Goal: Complete application form

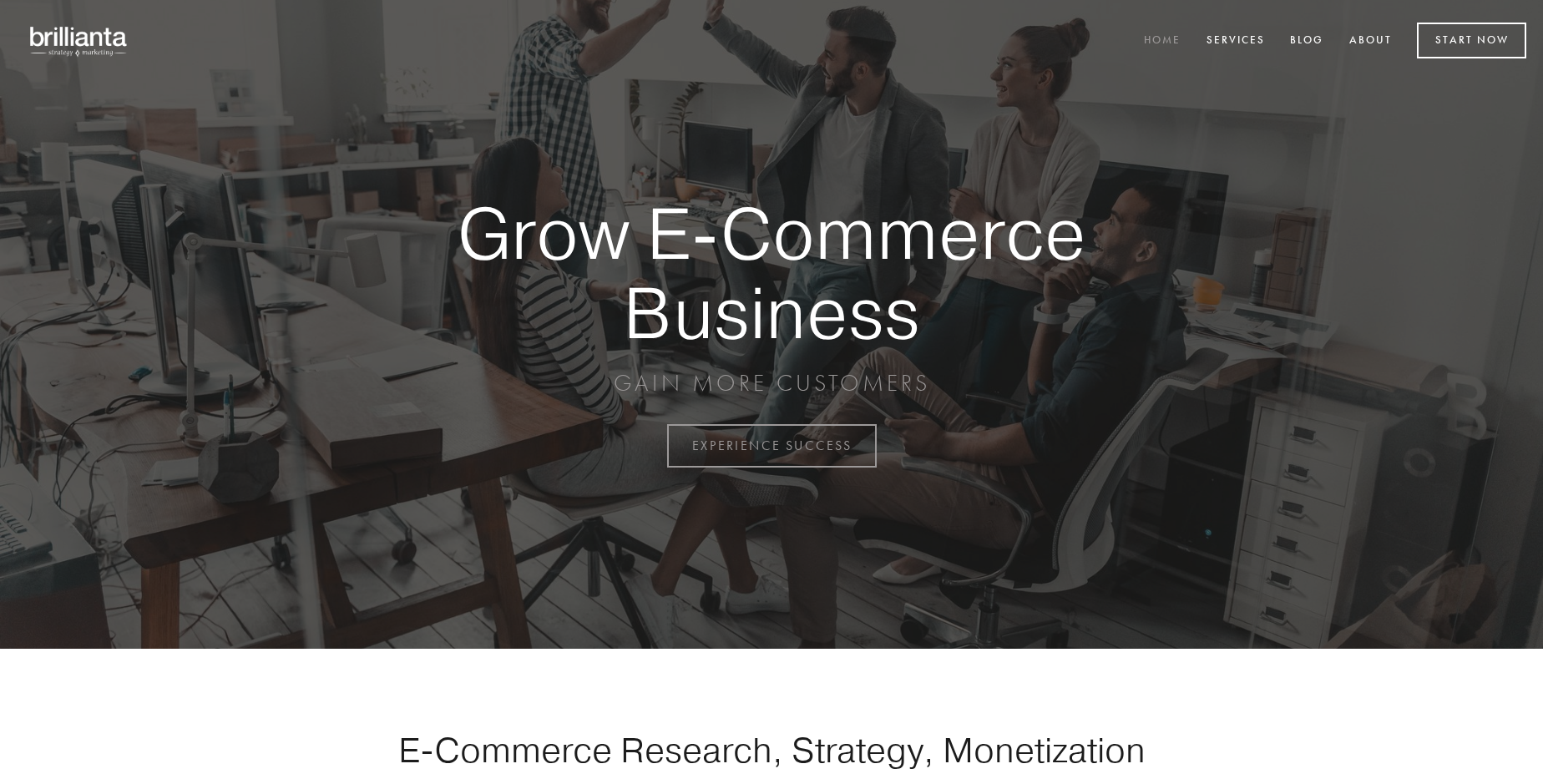
scroll to position [4376, 0]
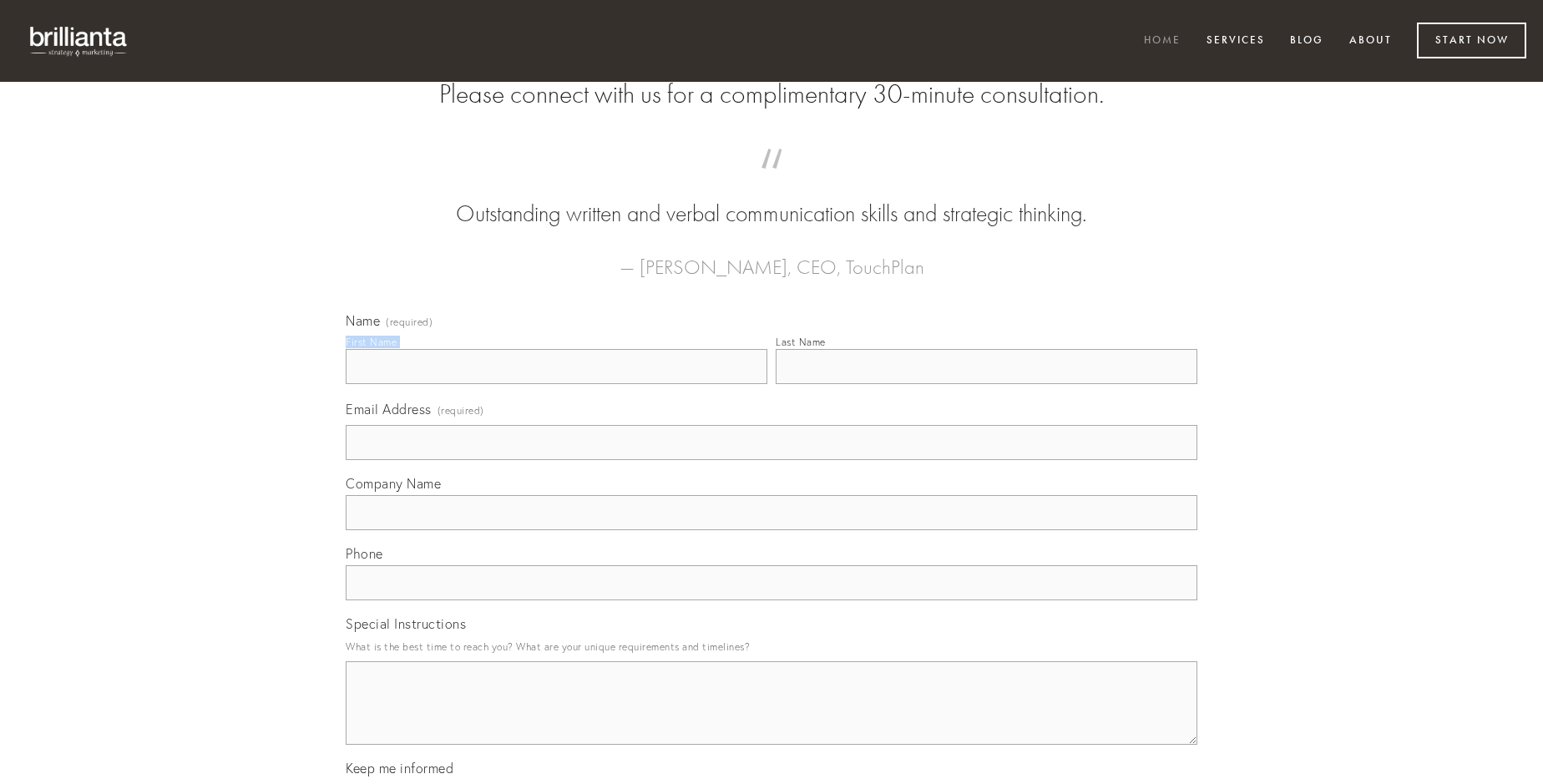
type input "[PERSON_NAME]"
click at [986, 384] on input "Last Name" at bounding box center [986, 367] width 422 height 35
type input "[PERSON_NAME]"
click at [772, 460] on input "Email Address (required)" at bounding box center [772, 443] width 852 height 35
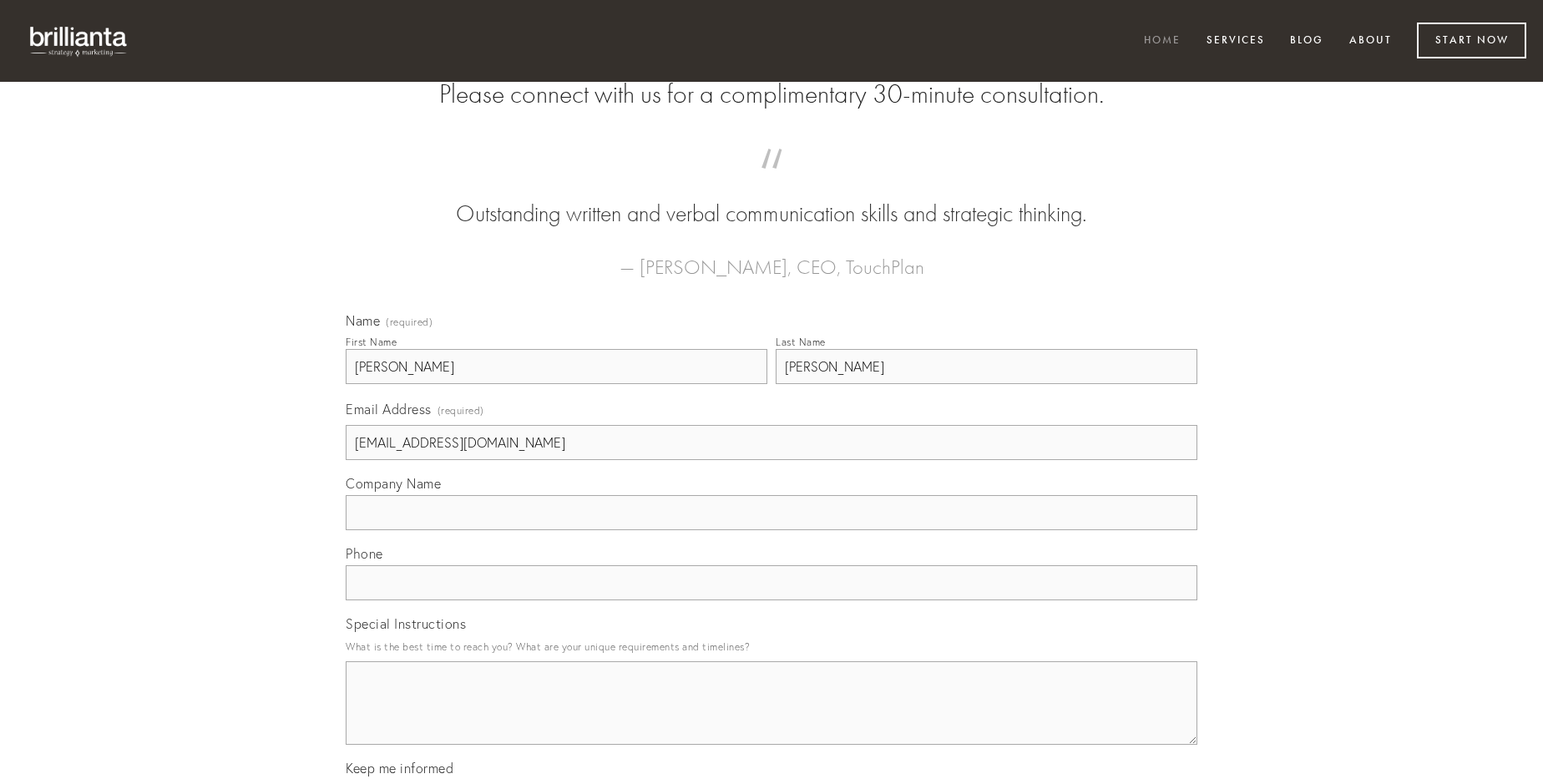
type input "[EMAIL_ADDRESS][DOMAIN_NAME]"
click at [772, 530] on input "Company Name" at bounding box center [772, 513] width 852 height 35
type input "nobis"
click at [772, 600] on input "text" at bounding box center [772, 583] width 852 height 35
click at [772, 718] on textarea "Special Instructions" at bounding box center [772, 702] width 852 height 84
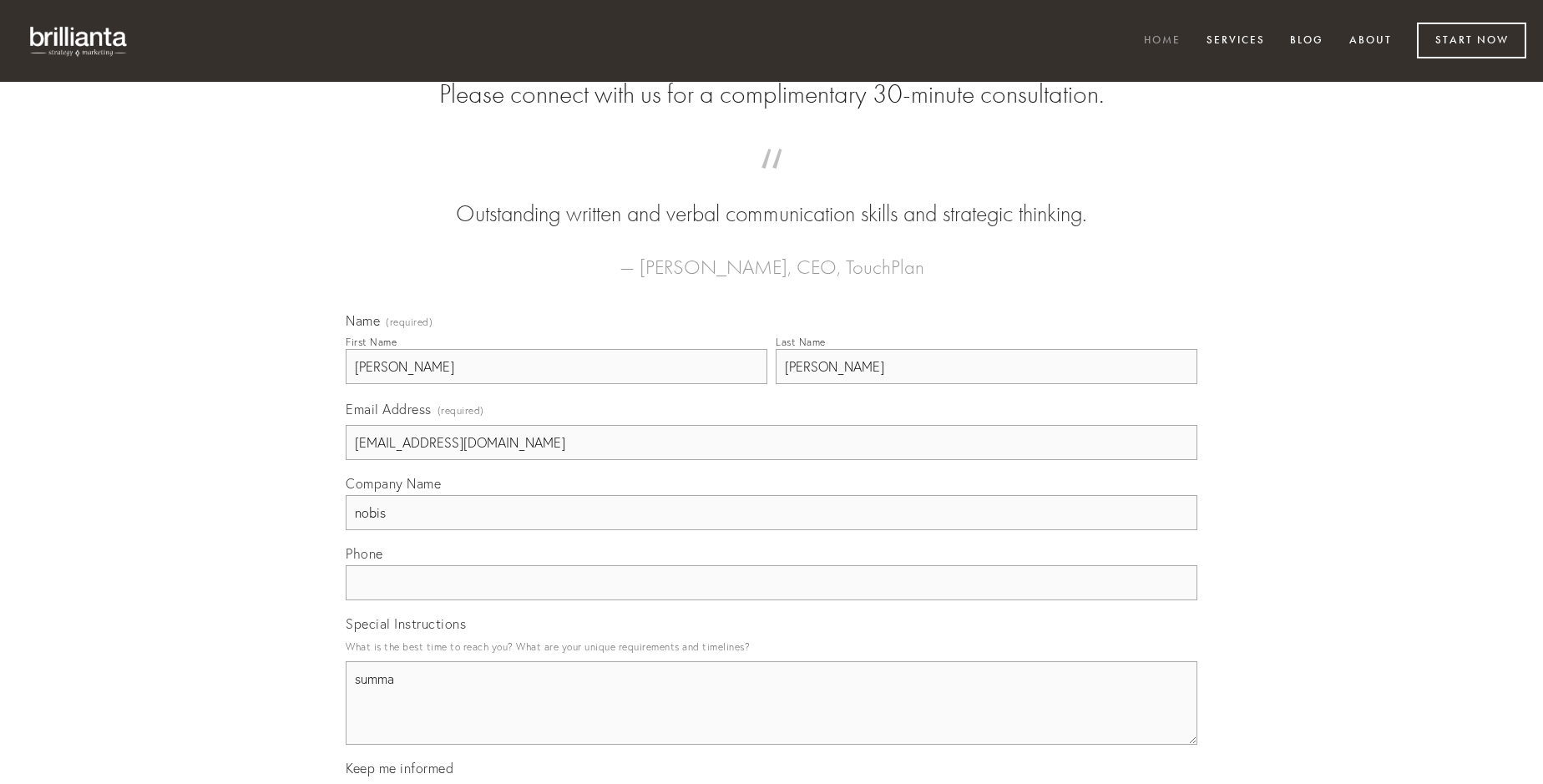
type textarea "summa"
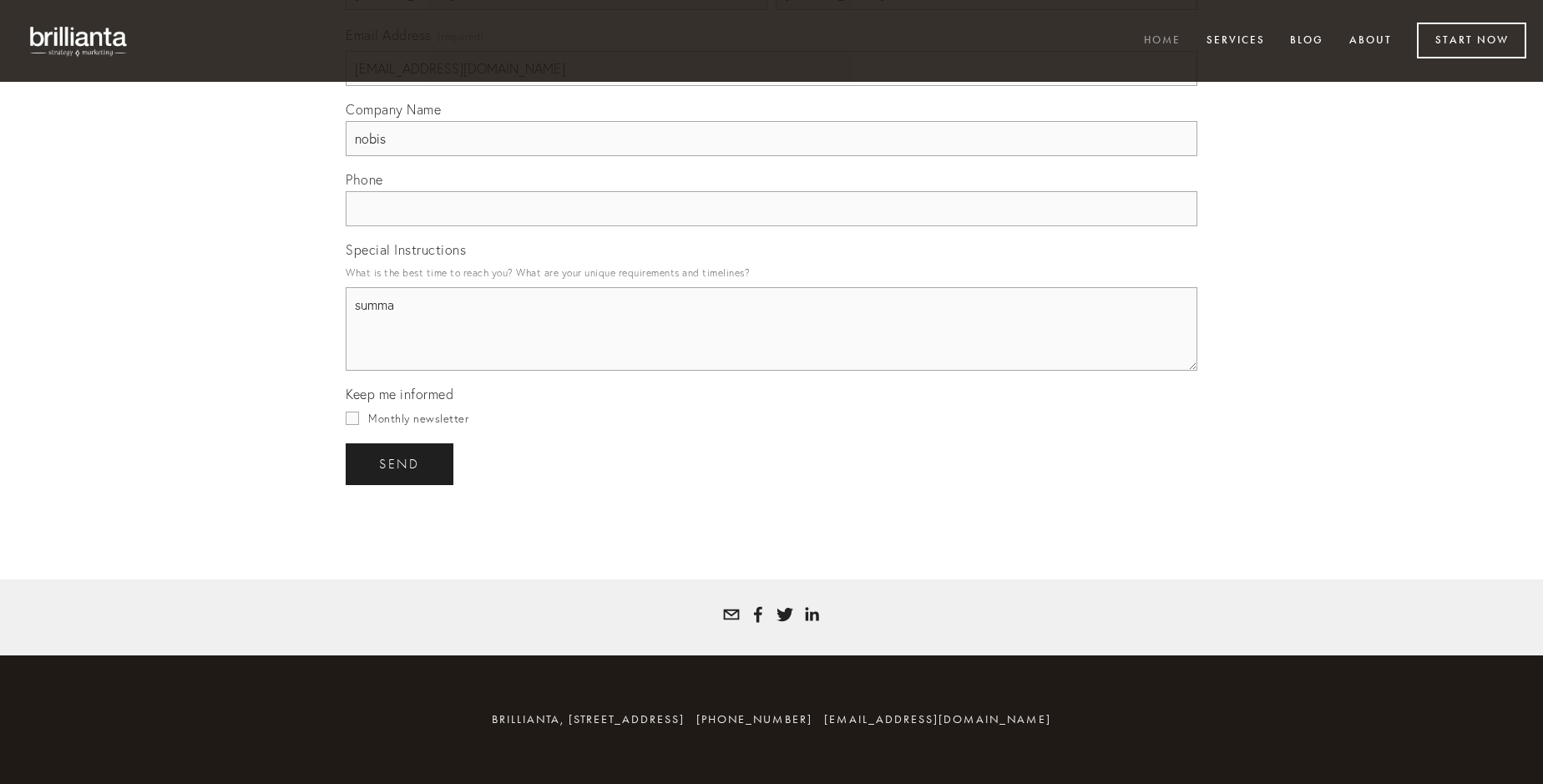
click at [401, 463] on span "send" at bounding box center [400, 463] width 41 height 15
